Goal: Find specific page/section: Find specific page/section

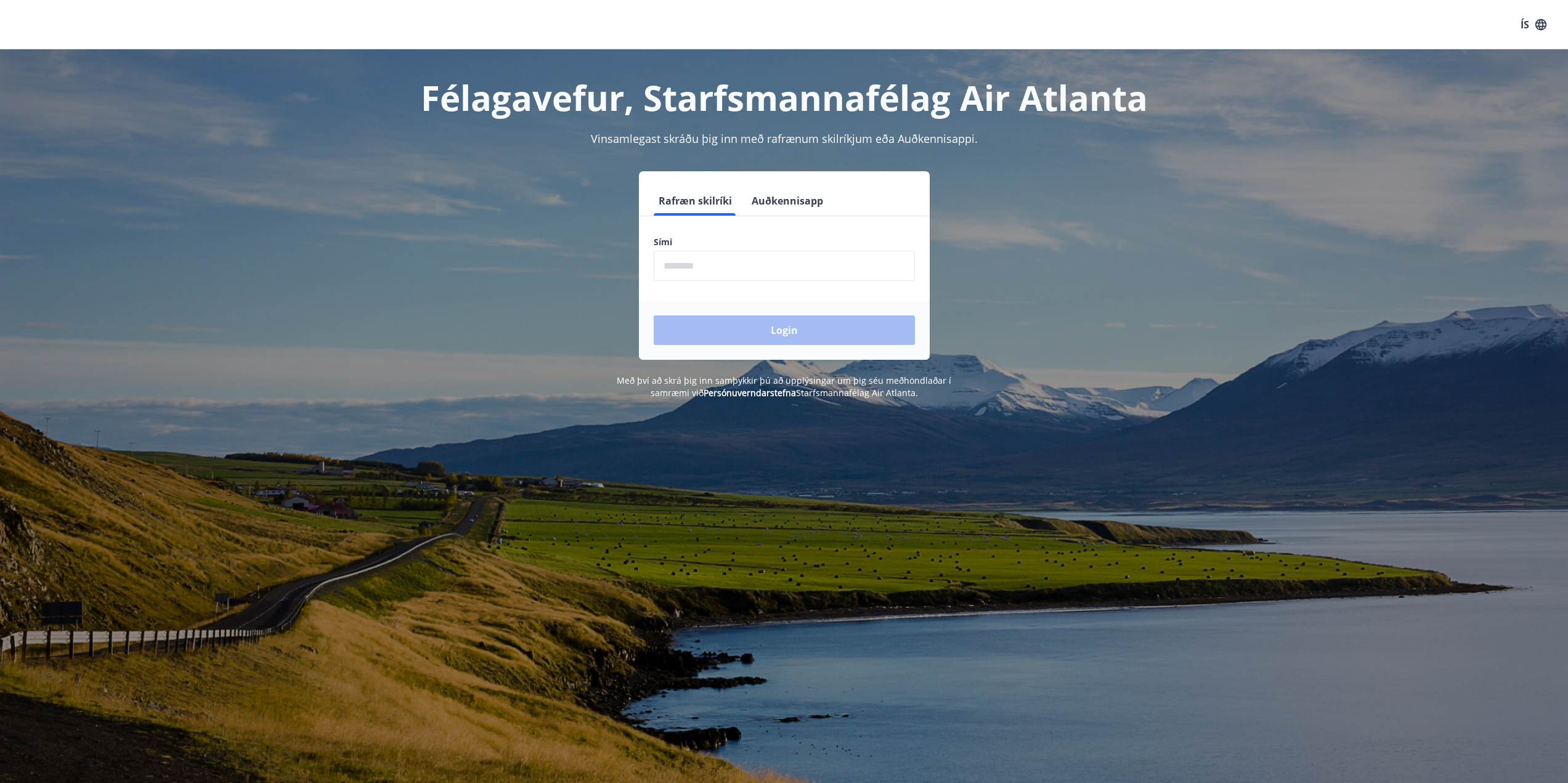
click at [705, 263] on input "phone" at bounding box center [784, 266] width 261 height 30
type input "********"
click at [786, 330] on button "Login" at bounding box center [784, 330] width 261 height 30
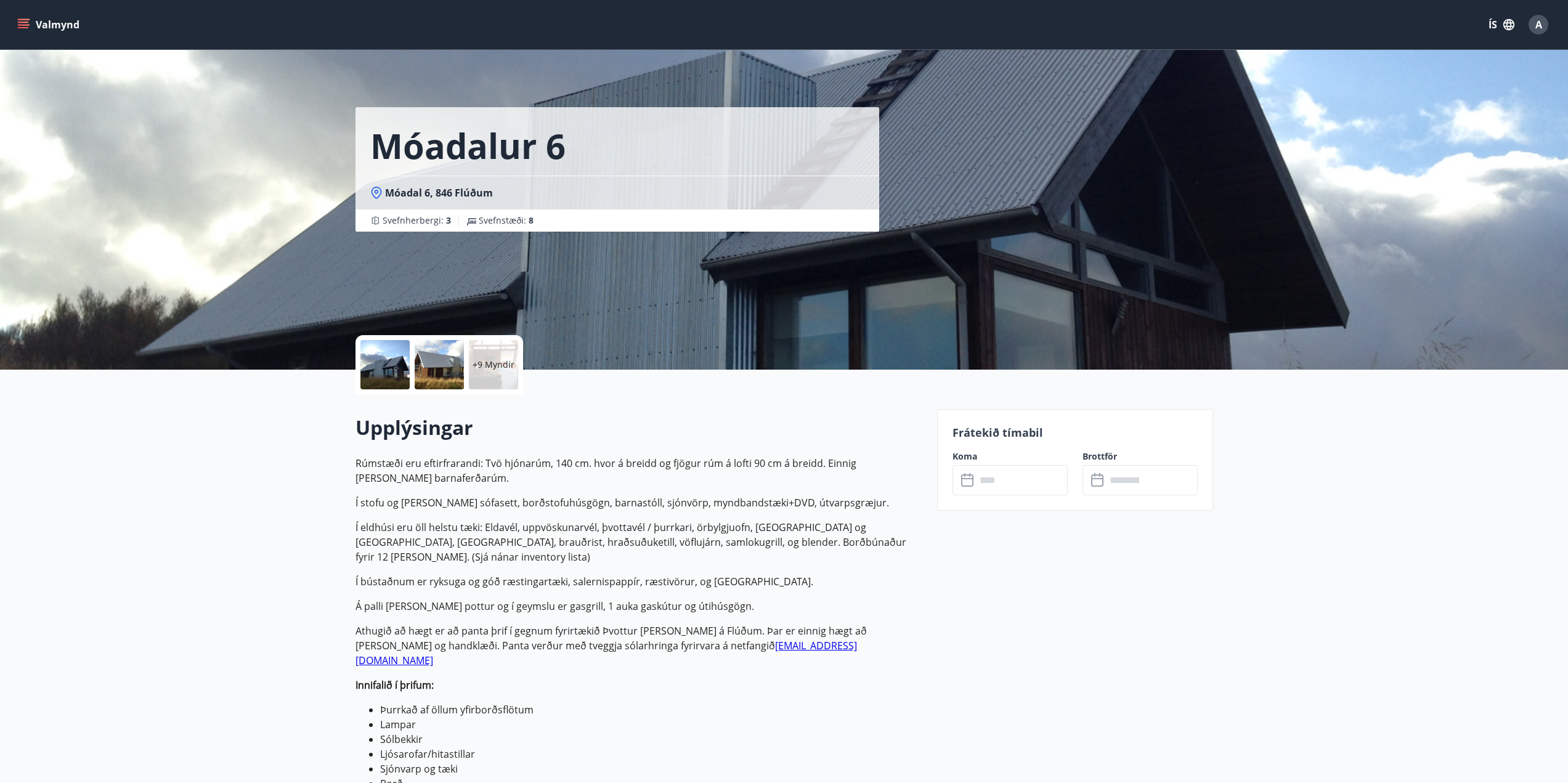
click at [19, 25] on icon "menu" at bounding box center [25, 25] width 14 height 1
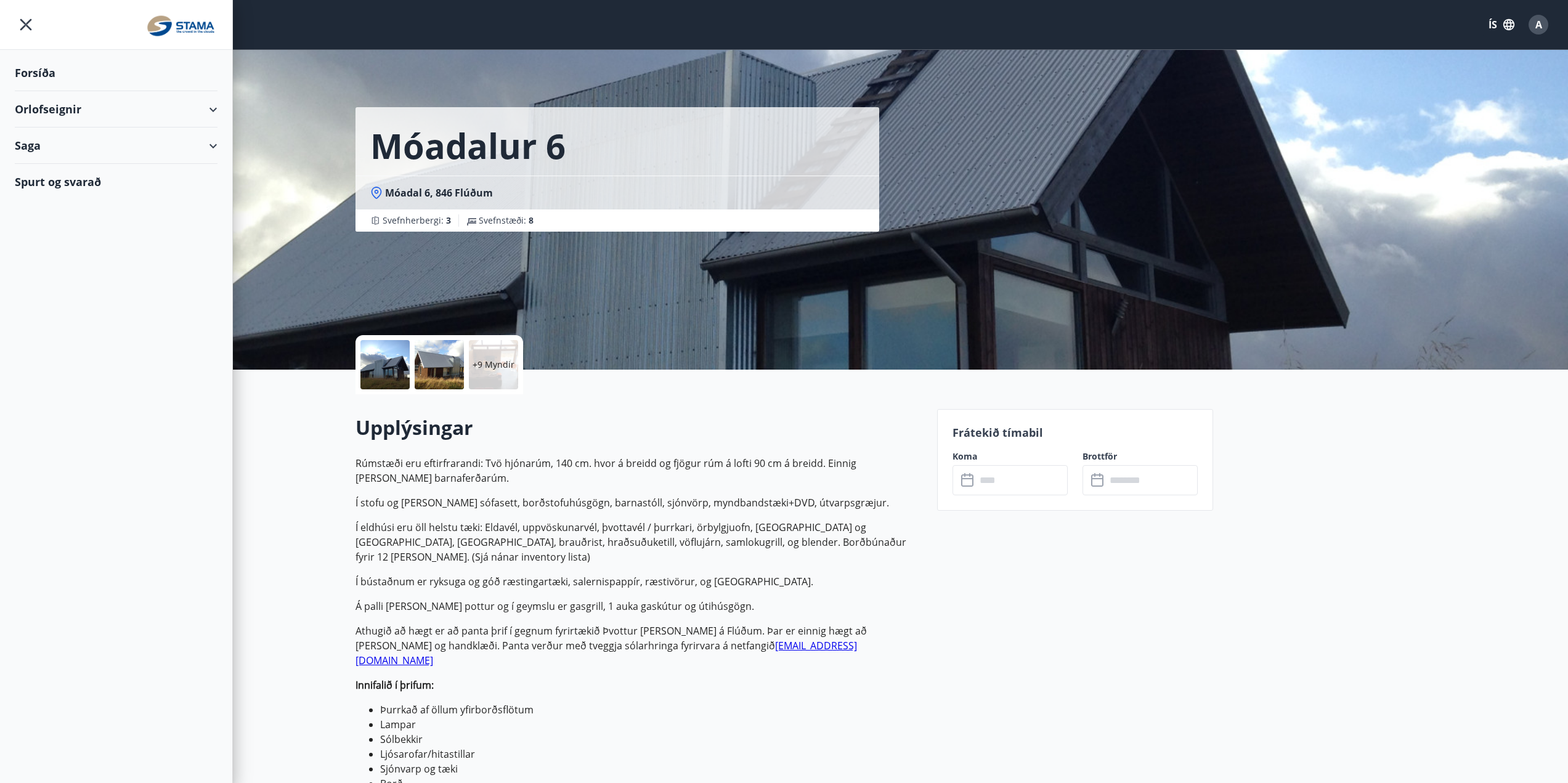
click at [31, 147] on div "Saga" at bounding box center [116, 146] width 202 height 36
click at [53, 178] on div "Bókanir" at bounding box center [116, 176] width 183 height 26
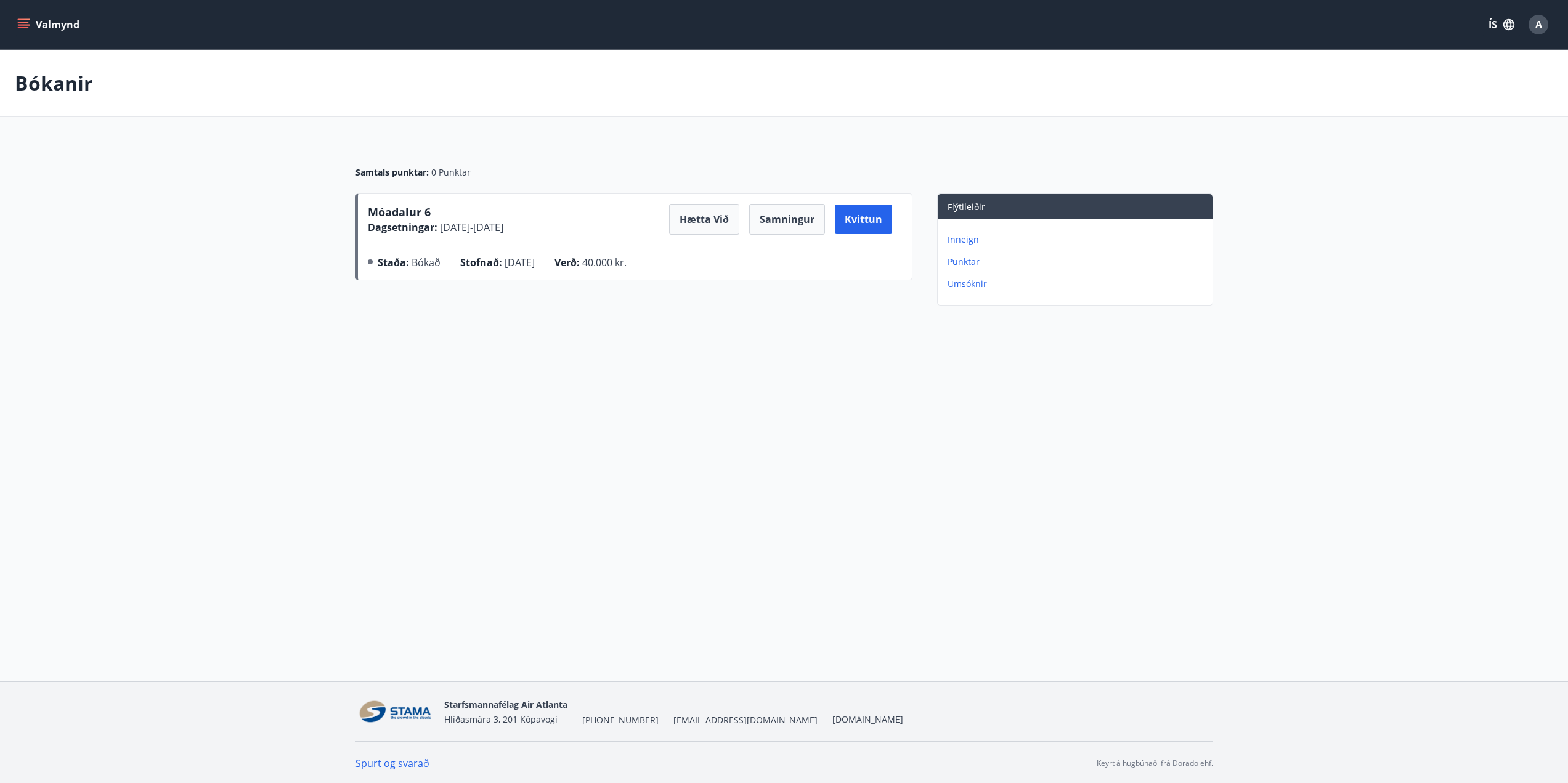
click at [385, 211] on span "Móadalur 6" at bounding box center [399, 211] width 63 height 15
